Goal: Find contact information: Obtain details needed to contact an individual or organization

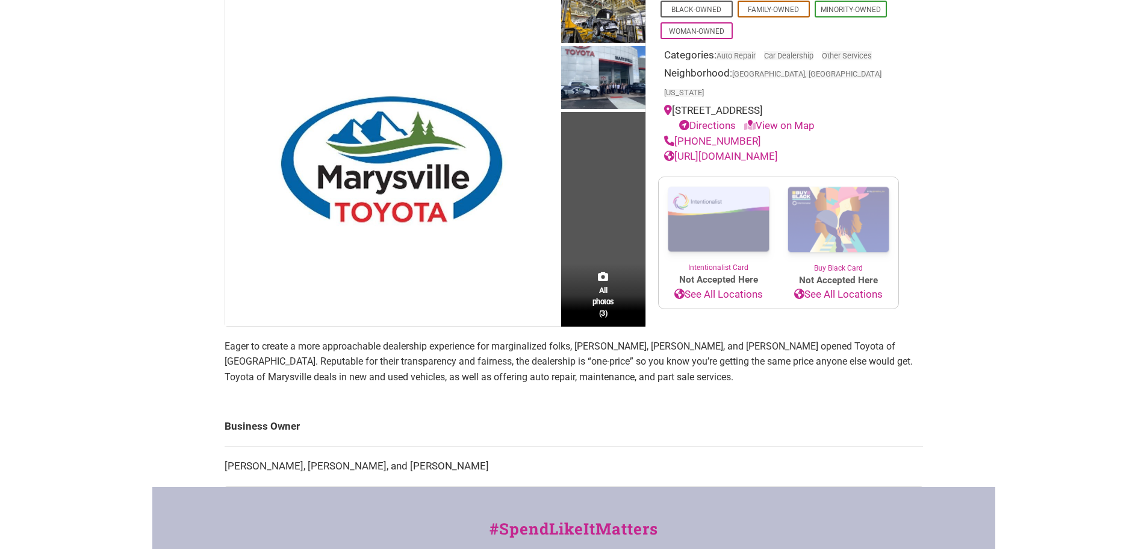
scroll to position [301, 0]
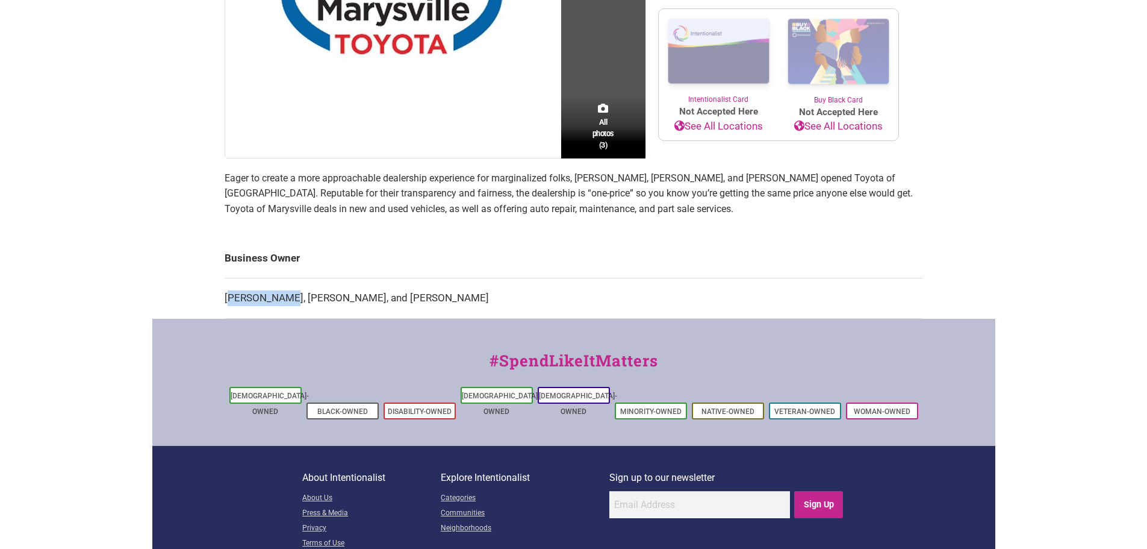
drag, startPoint x: 269, startPoint y: 293, endPoint x: 282, endPoint y: 294, distance: 13.3
click at [282, 294] on td "[PERSON_NAME], [PERSON_NAME], and [PERSON_NAME]" at bounding box center [574, 298] width 699 height 40
drag, startPoint x: 222, startPoint y: 293, endPoint x: 289, endPoint y: 299, distance: 67.1
click at [289, 299] on div "All photos (3) Black-Owned Family-Owned Minority-Owned Woman-Owned Categories: …" at bounding box center [574, 71] width 723 height 494
click at [289, 299] on td "[PERSON_NAME], [PERSON_NAME], and [PERSON_NAME]" at bounding box center [574, 298] width 699 height 40
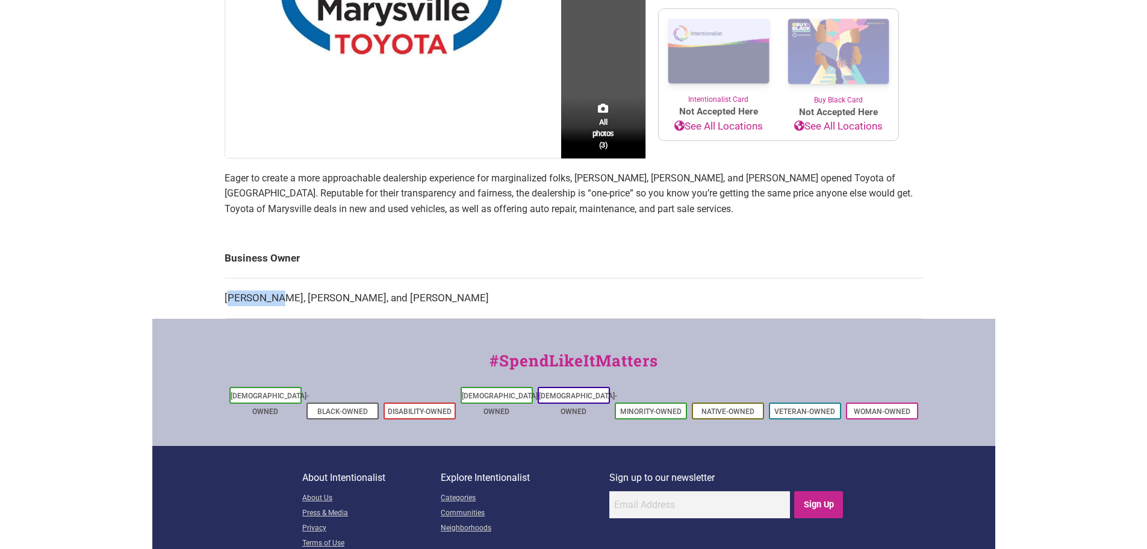
drag, startPoint x: 231, startPoint y: 300, endPoint x: 273, endPoint y: 305, distance: 43.0
click at [273, 305] on td "[PERSON_NAME], [PERSON_NAME], and [PERSON_NAME]" at bounding box center [574, 298] width 699 height 40
drag, startPoint x: 218, startPoint y: 296, endPoint x: 278, endPoint y: 299, distance: 59.7
click at [278, 299] on div "All photos (3) Black-Owned Family-Owned Minority-Owned Woman-Owned Categories: …" at bounding box center [574, 71] width 723 height 494
copy tbody "Business Owner [PERSON_NAME]"
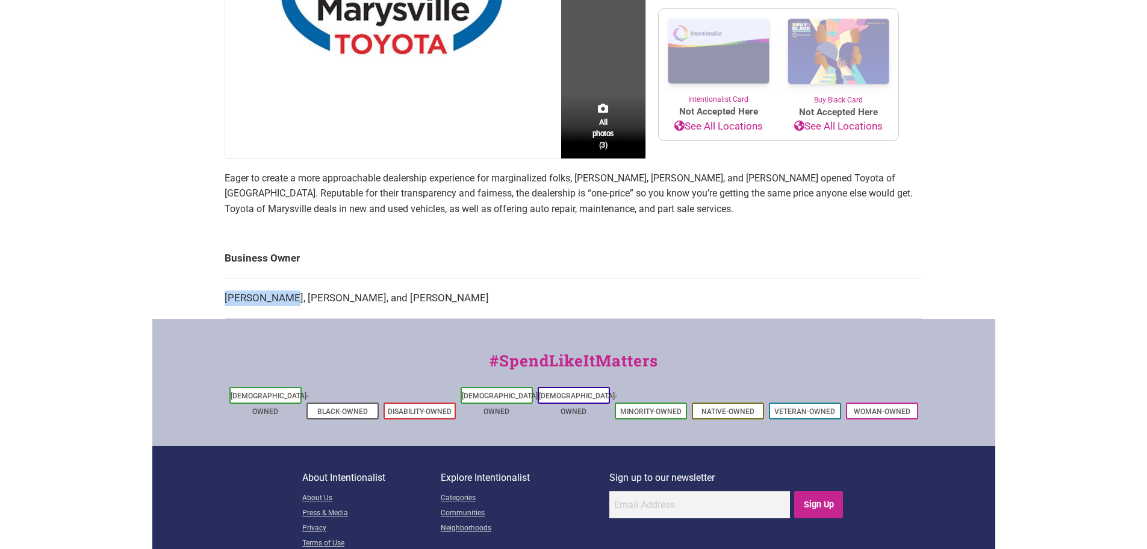
copy td "[PERSON_NAME]"
drag, startPoint x: 286, startPoint y: 299, endPoint x: 226, endPoint y: 299, distance: 60.2
click at [226, 299] on td "[PERSON_NAME], [PERSON_NAME], and [PERSON_NAME]" at bounding box center [574, 298] width 699 height 40
click at [231, 289] on td "[PERSON_NAME], [PERSON_NAME], and [PERSON_NAME]" at bounding box center [574, 298] width 699 height 40
drag, startPoint x: 231, startPoint y: 289, endPoint x: 291, endPoint y: 296, distance: 60.1
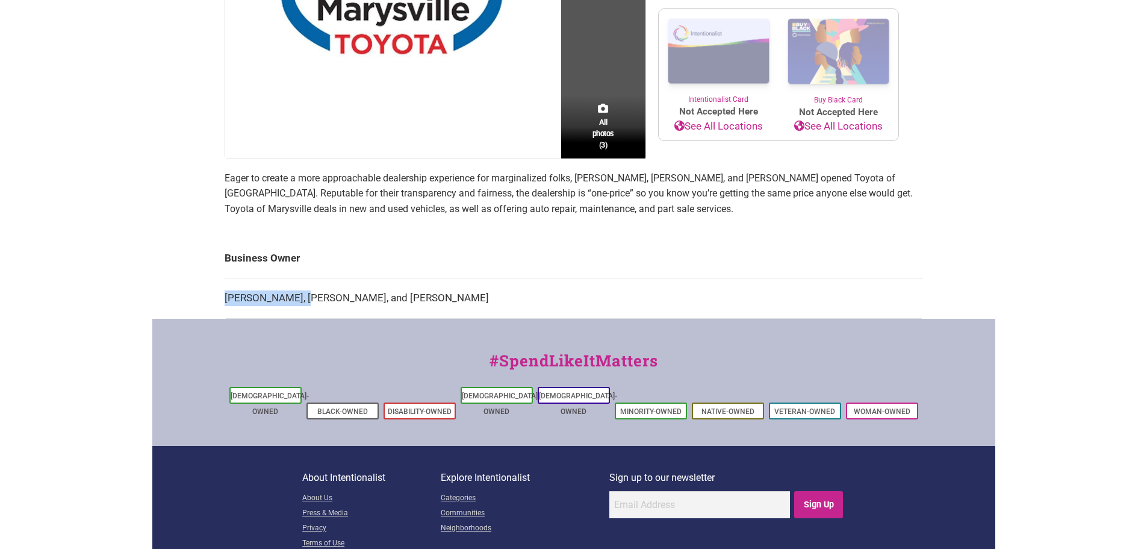
click at [291, 296] on td "[PERSON_NAME], [PERSON_NAME], and [PERSON_NAME]" at bounding box center [574, 298] width 699 height 40
